Goal: Check status: Check status

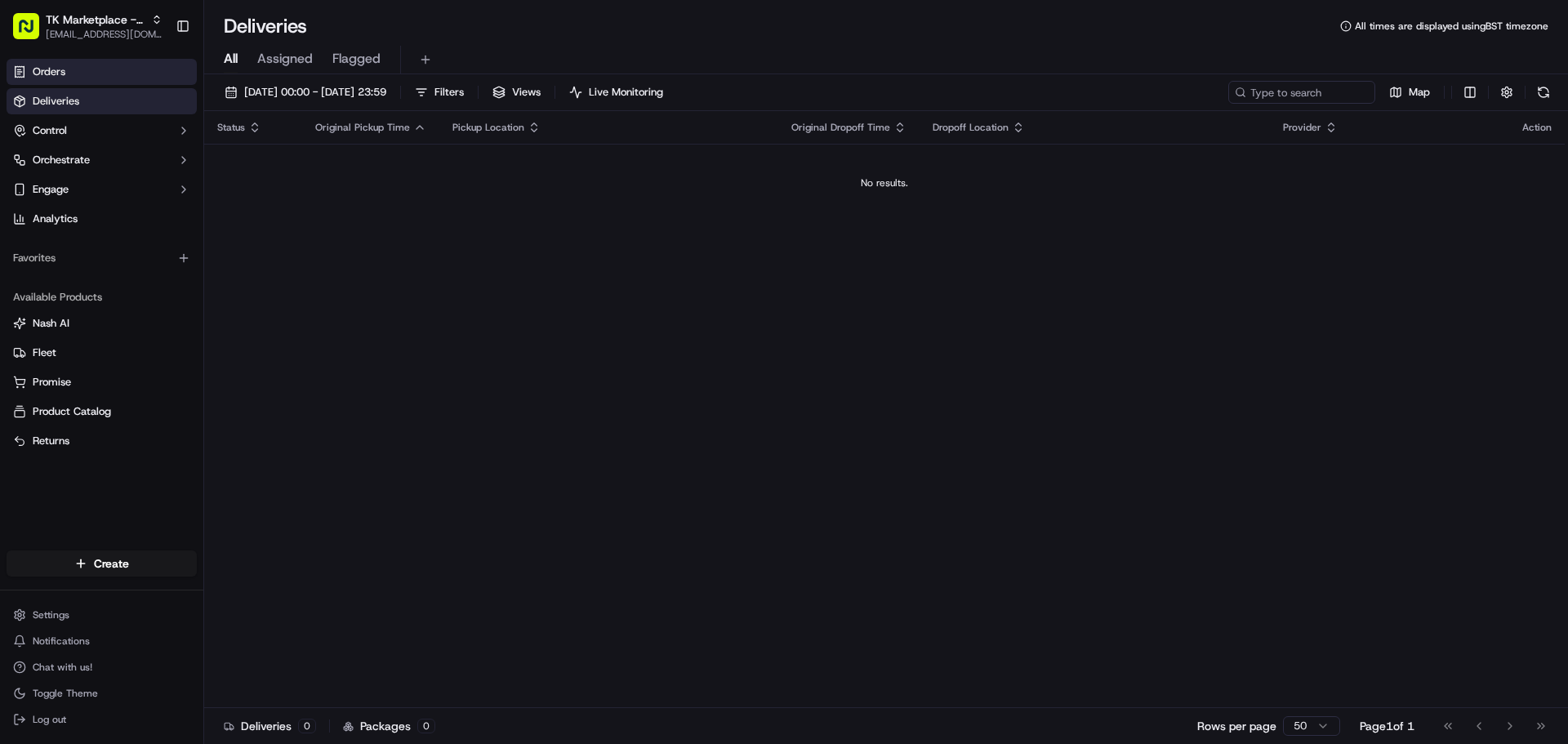
click at [67, 70] on link "Orders" at bounding box center [102, 72] width 190 height 26
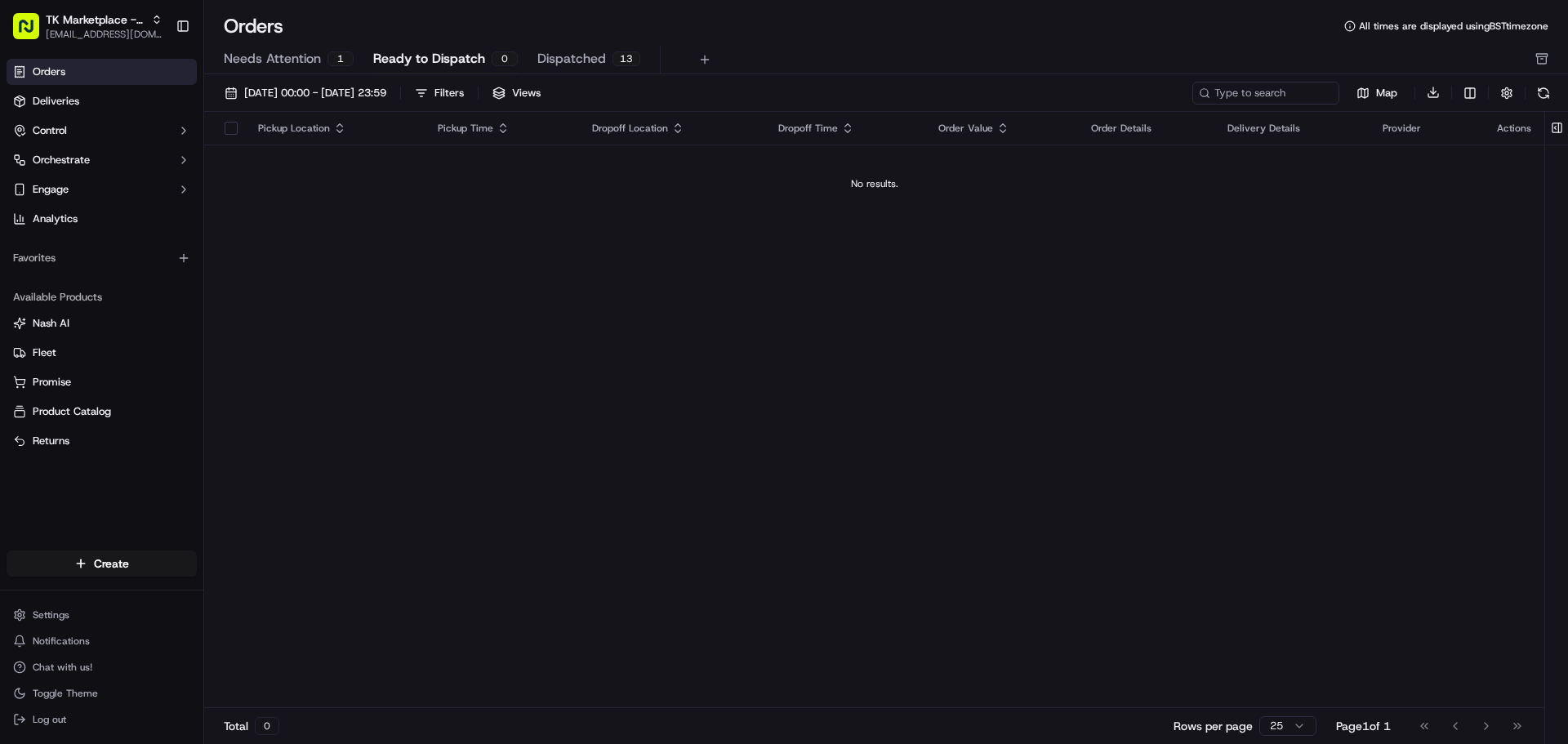
click at [549, 54] on span "Dispatched" at bounding box center [571, 59] width 68 height 20
